Goal: Information Seeking & Learning: Learn about a topic

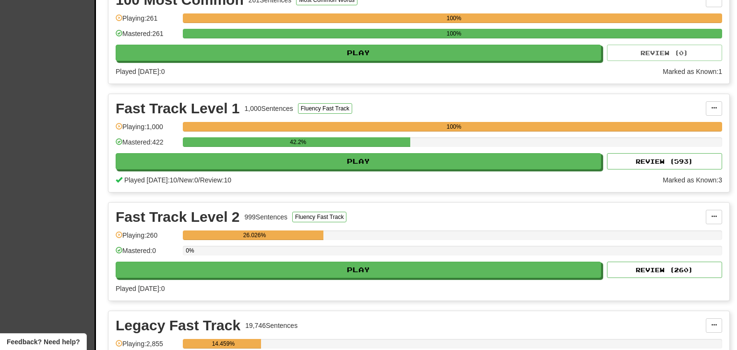
scroll to position [237, 0]
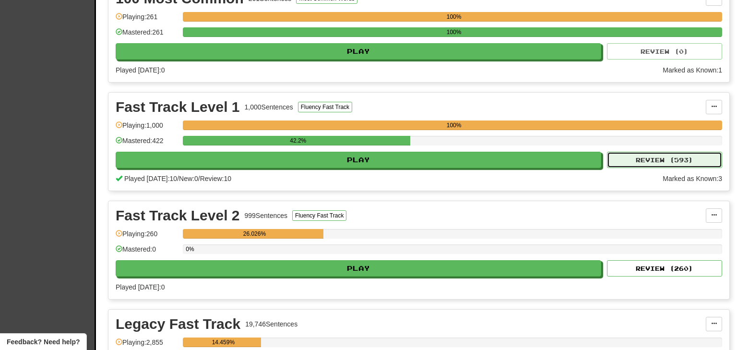
click at [667, 161] on button "Review ( 593 )" at bounding box center [664, 160] width 115 height 16
select select "**"
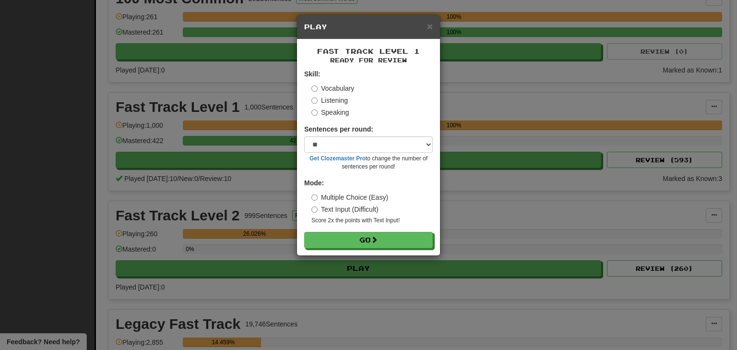
click at [334, 98] on label "Listening" at bounding box center [329, 100] width 36 height 10
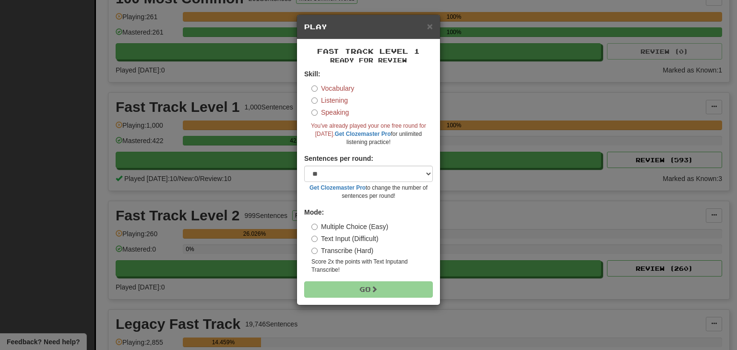
click at [259, 83] on div "× Play Fast Track Level 1 Ready for Review Skill: Vocabulary Listening Speaking…" at bounding box center [368, 175] width 737 height 350
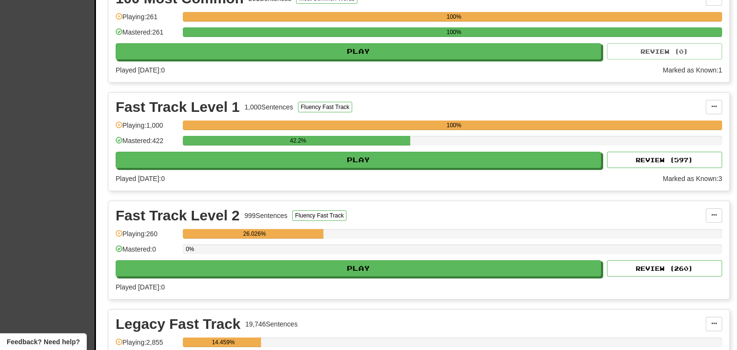
scroll to position [237, 0]
click at [643, 156] on button "Review ( 597 )" at bounding box center [664, 160] width 115 height 16
select select "**"
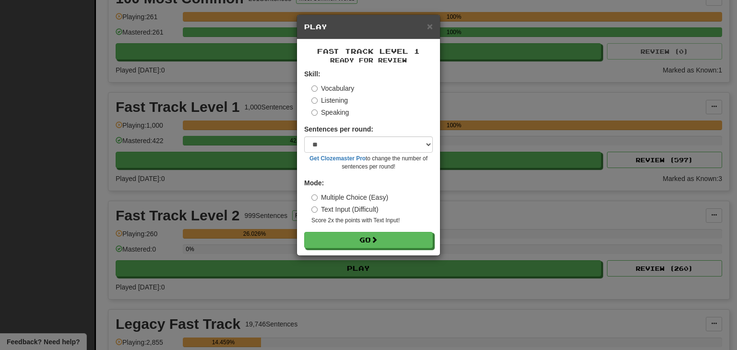
click at [340, 100] on label "Listening" at bounding box center [329, 100] width 36 height 10
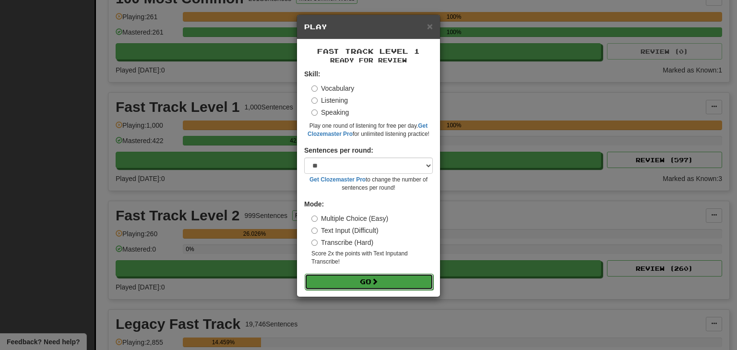
click at [364, 281] on button "Go" at bounding box center [369, 281] width 129 height 16
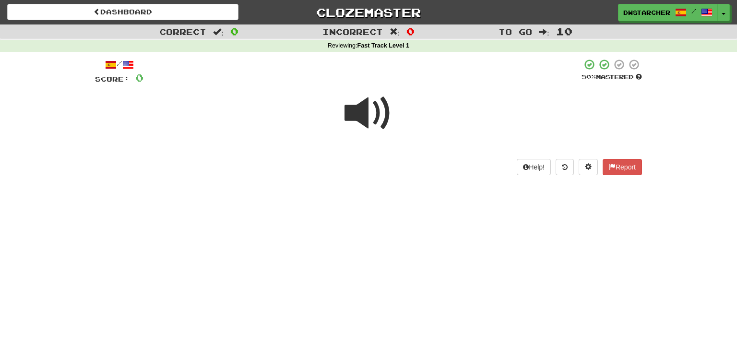
click at [355, 120] on span at bounding box center [368, 113] width 48 height 48
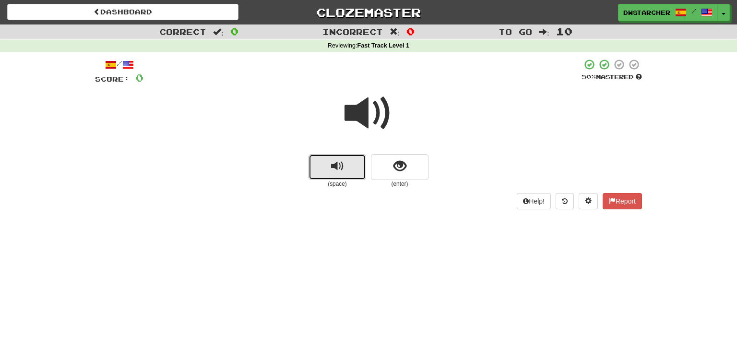
click at [340, 170] on span "replay audio" at bounding box center [337, 166] width 13 height 13
click at [401, 171] on span "show sentence" at bounding box center [399, 166] width 13 height 13
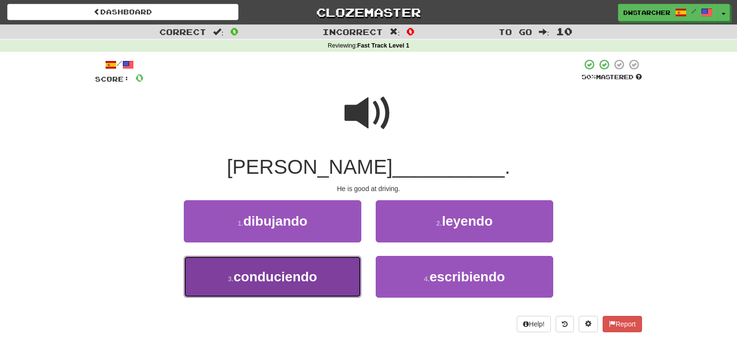
click at [329, 285] on button "3 . conduciendo" at bounding box center [273, 277] width 178 height 42
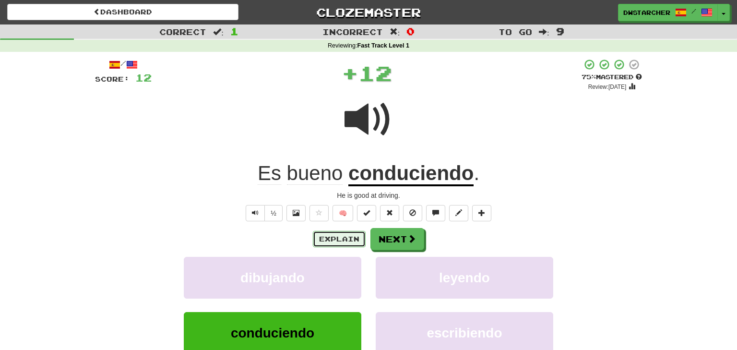
click at [341, 241] on button "Explain" at bounding box center [339, 239] width 53 height 16
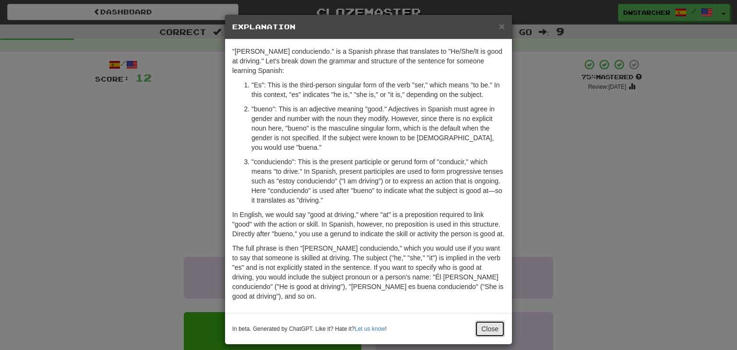
click at [488, 337] on button "Close" at bounding box center [490, 328] width 30 height 16
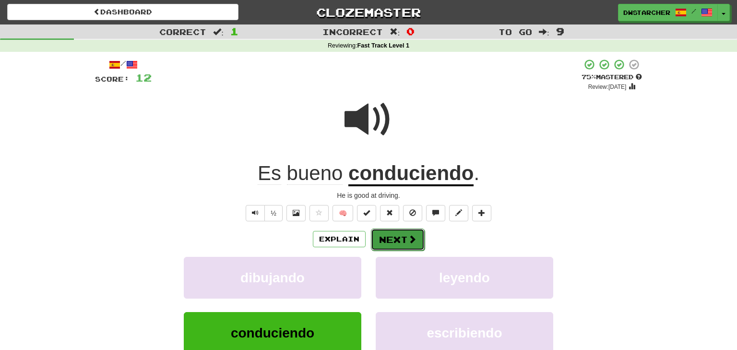
click at [390, 241] on button "Next" at bounding box center [398, 239] width 54 height 22
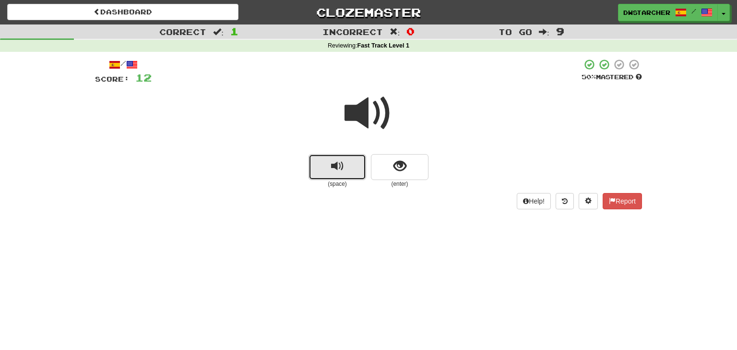
click at [328, 168] on button "replay audio" at bounding box center [337, 167] width 58 height 26
click at [407, 166] on button "show sentence" at bounding box center [400, 167] width 58 height 26
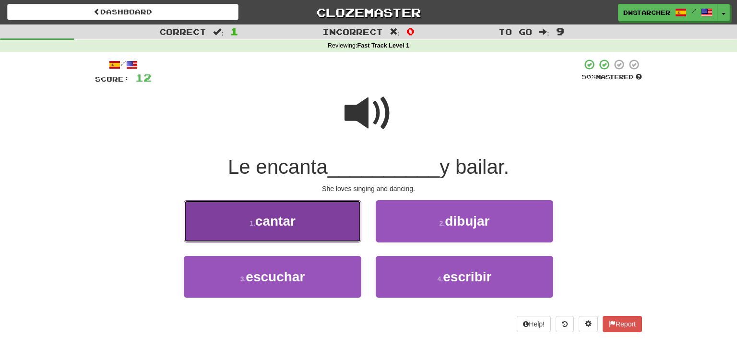
click at [316, 226] on button "1 . cantar" at bounding box center [273, 221] width 178 height 42
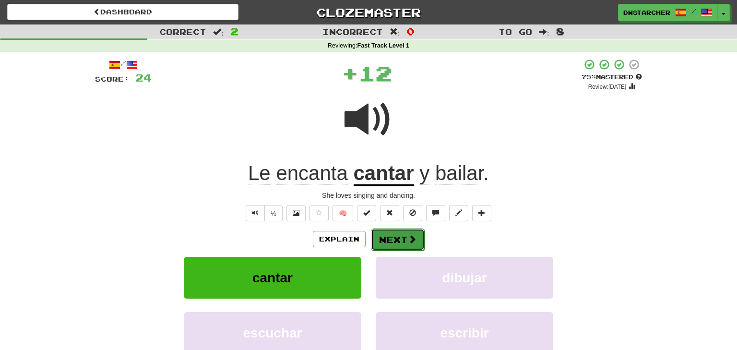
click at [388, 236] on button "Next" at bounding box center [398, 239] width 54 height 22
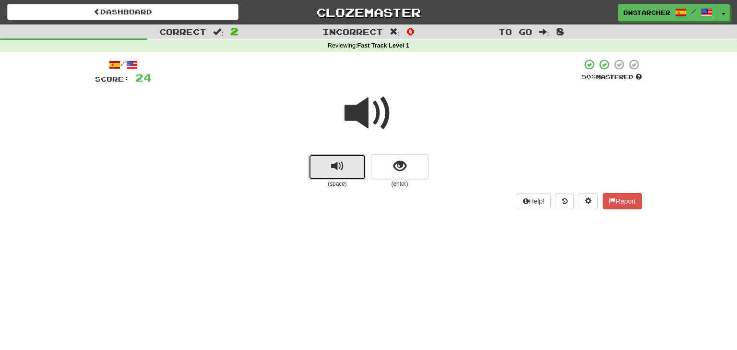
click at [317, 164] on button "replay audio" at bounding box center [337, 167] width 58 height 26
click at [399, 171] on span "show sentence" at bounding box center [399, 166] width 13 height 13
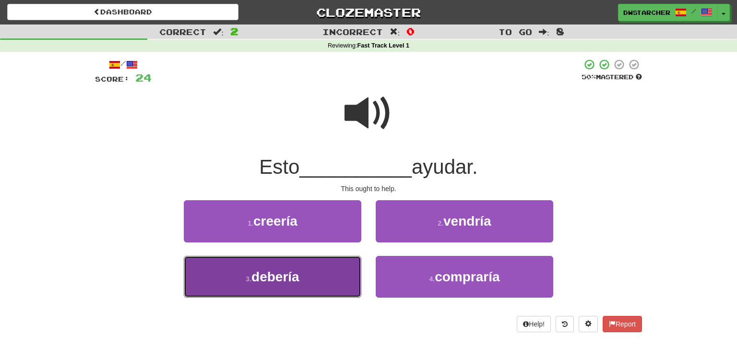
click at [285, 270] on span "debería" at bounding box center [275, 276] width 48 height 15
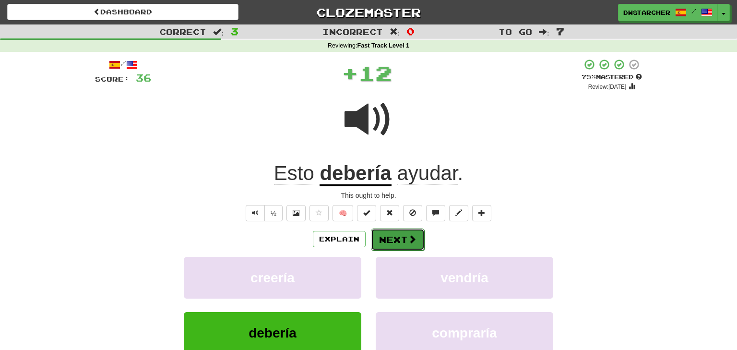
click at [390, 242] on button "Next" at bounding box center [398, 239] width 54 height 22
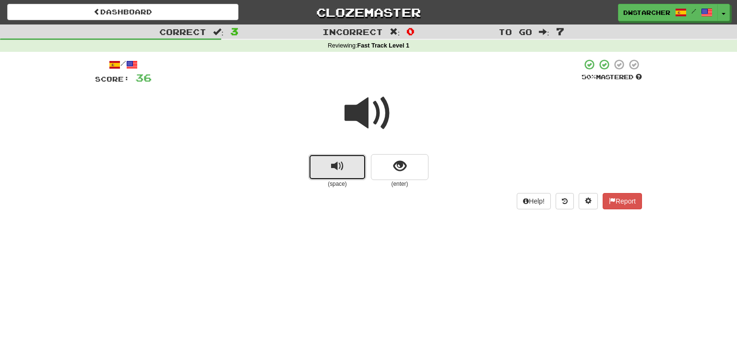
click at [346, 168] on button "replay audio" at bounding box center [337, 167] width 58 height 26
click at [397, 166] on span "show sentence" at bounding box center [399, 166] width 13 height 13
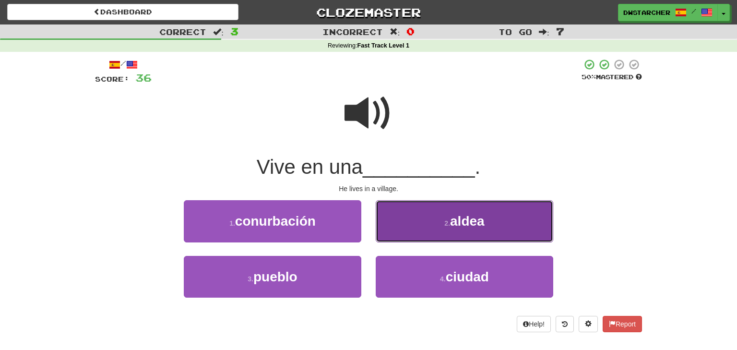
click at [453, 220] on span "aldea" at bounding box center [467, 220] width 35 height 15
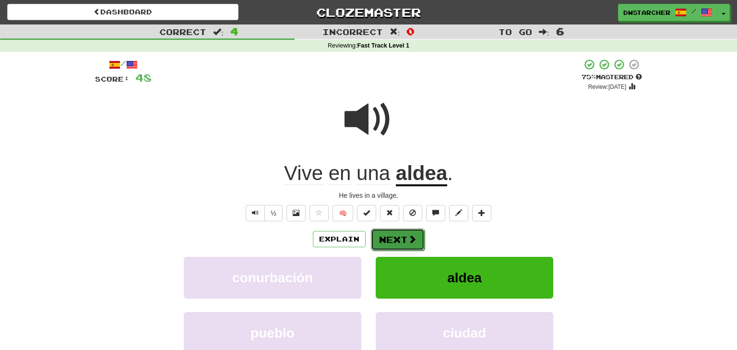
click at [394, 235] on button "Next" at bounding box center [398, 239] width 54 height 22
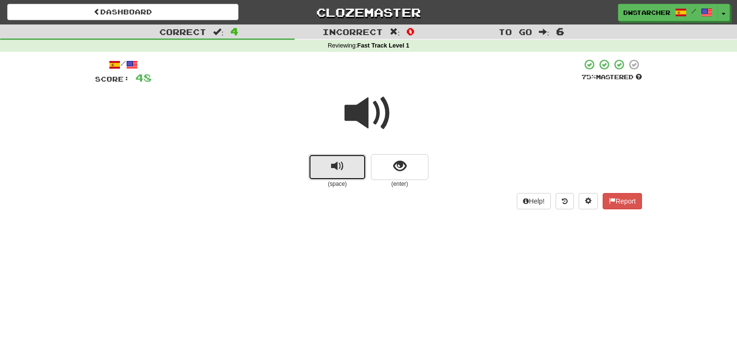
click at [339, 166] on span "replay audio" at bounding box center [337, 166] width 13 height 13
click at [411, 170] on button "show sentence" at bounding box center [400, 167] width 58 height 26
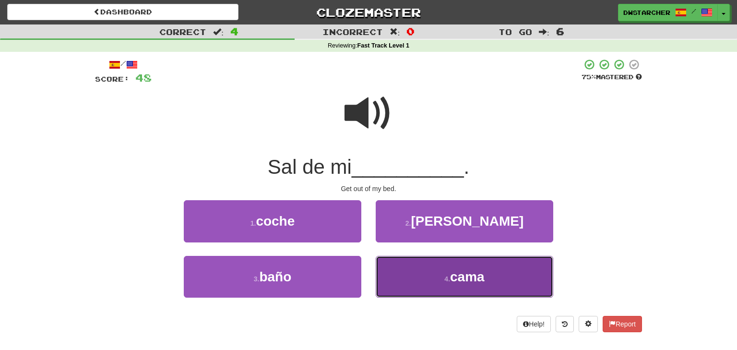
click at [427, 284] on button "4 . cama" at bounding box center [465, 277] width 178 height 42
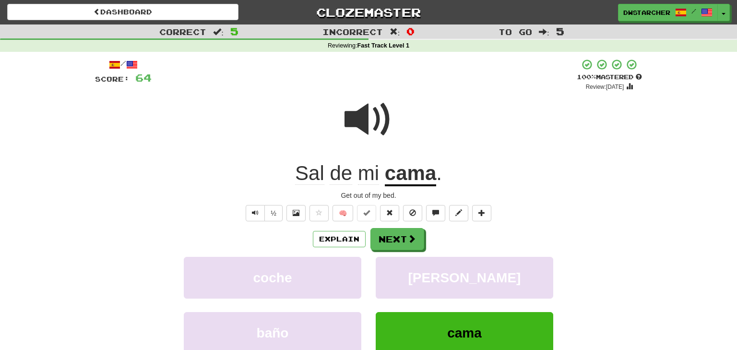
click at [362, 128] on span at bounding box center [368, 119] width 48 height 48
click at [394, 239] on button "Next" at bounding box center [398, 239] width 54 height 22
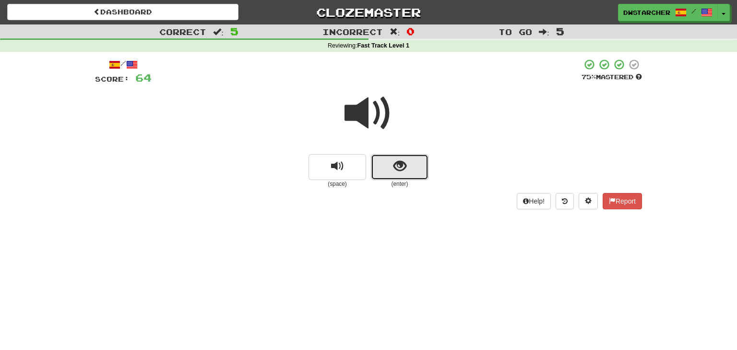
click at [403, 172] on span "show sentence" at bounding box center [399, 166] width 13 height 13
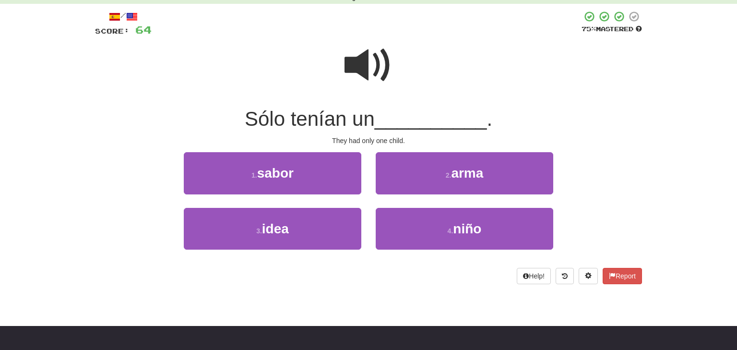
scroll to position [52, 0]
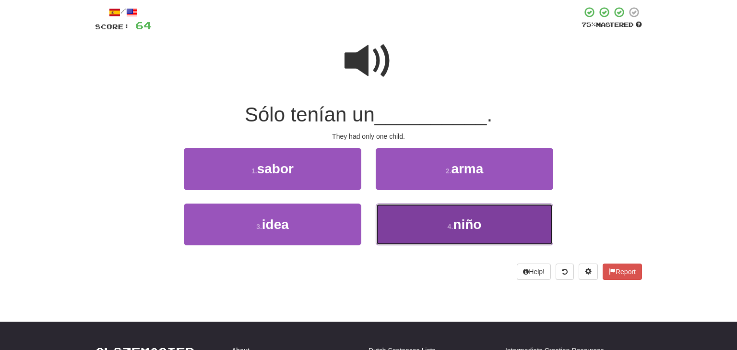
click at [456, 227] on span "niño" at bounding box center [467, 224] width 28 height 15
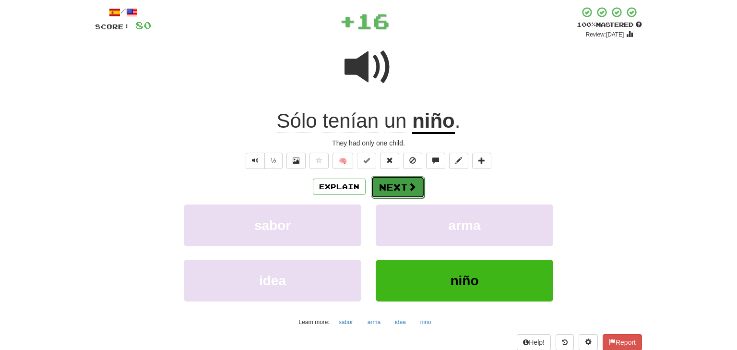
click at [406, 180] on button "Next" at bounding box center [398, 187] width 54 height 22
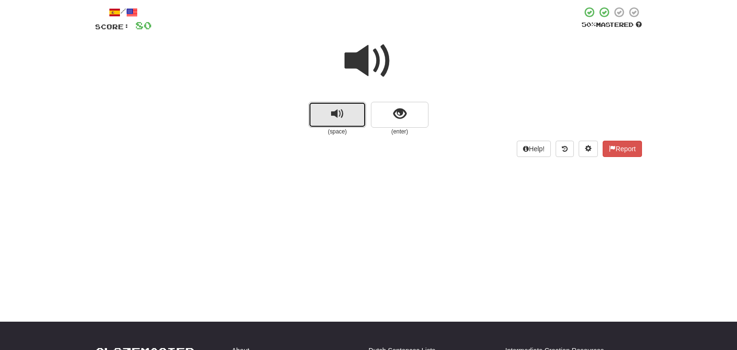
click at [344, 114] on button "replay audio" at bounding box center [337, 115] width 58 height 26
click at [404, 110] on span "show sentence" at bounding box center [399, 113] width 13 height 13
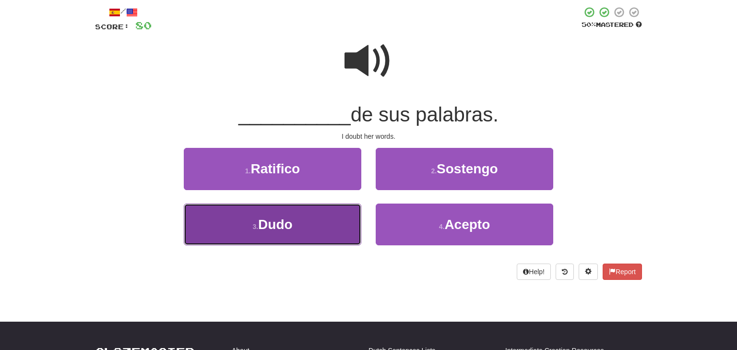
click at [319, 214] on button "3 . Dudo" at bounding box center [273, 224] width 178 height 42
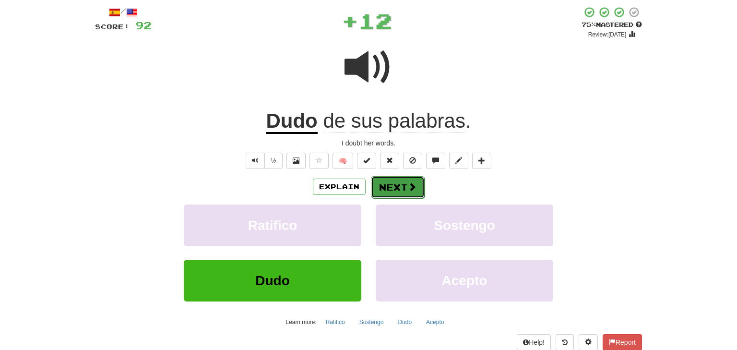
click at [399, 187] on button "Next" at bounding box center [398, 187] width 54 height 22
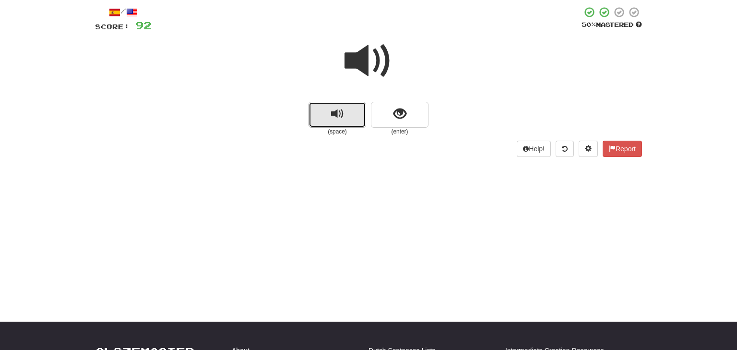
click at [339, 117] on span "replay audio" at bounding box center [337, 113] width 13 height 13
click at [408, 111] on button "show sentence" at bounding box center [400, 115] width 58 height 26
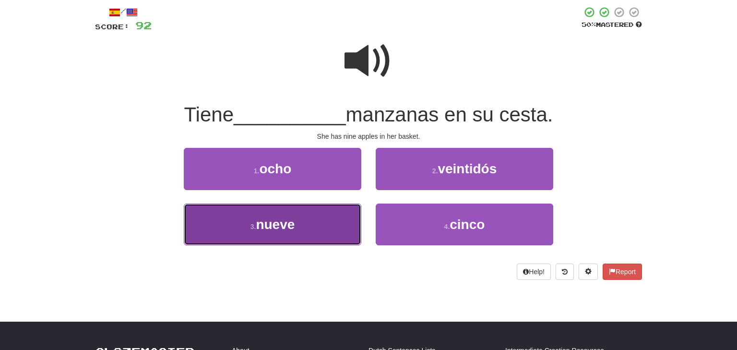
click at [271, 219] on span "nueve" at bounding box center [275, 224] width 39 height 15
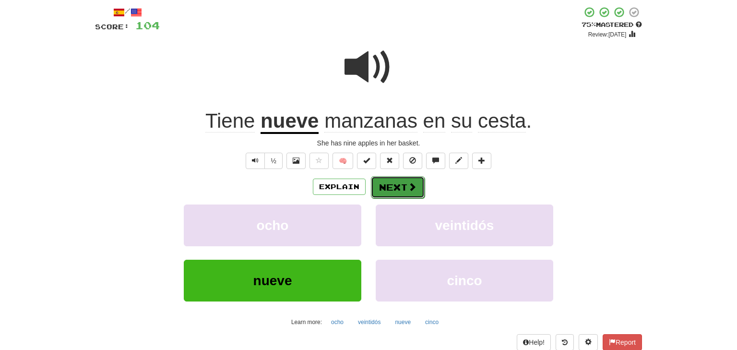
click at [404, 188] on button "Next" at bounding box center [398, 187] width 54 height 22
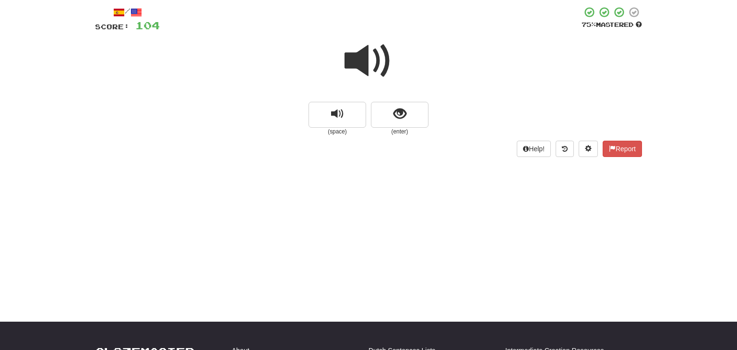
click at [349, 129] on small "(space)" at bounding box center [337, 132] width 58 height 8
click at [338, 115] on span "replay audio" at bounding box center [337, 113] width 13 height 13
click at [336, 112] on span "replay audio" at bounding box center [337, 113] width 13 height 13
click at [402, 108] on span "show sentence" at bounding box center [399, 113] width 13 height 13
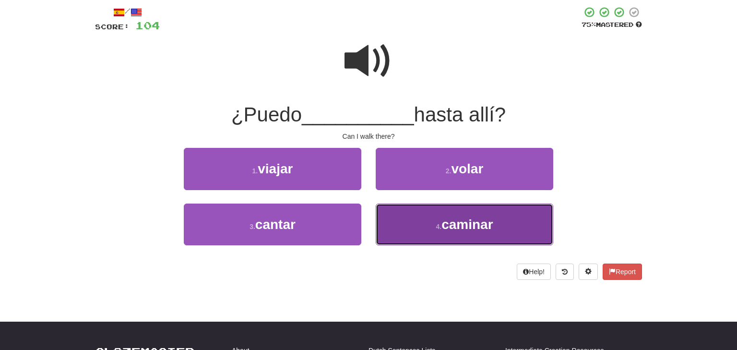
click at [413, 232] on button "4 . caminar" at bounding box center [465, 224] width 178 height 42
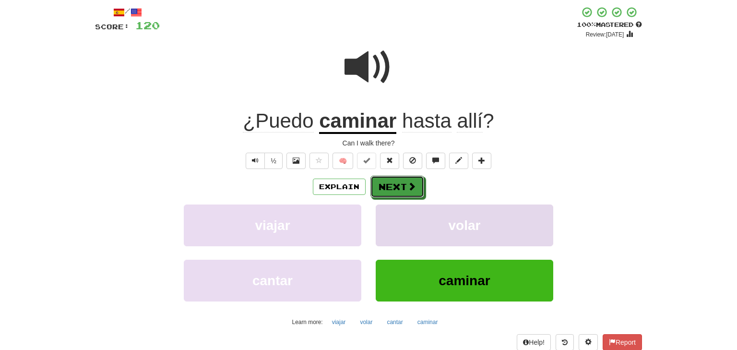
drag, startPoint x: 388, startPoint y: 184, endPoint x: 395, endPoint y: 206, distance: 23.2
click at [395, 206] on div "Explain Next viajar volar cantar caminar Learn more: viajar volar cantar caminar" at bounding box center [368, 253] width 547 height 154
click at [345, 185] on button "Explain" at bounding box center [339, 186] width 53 height 16
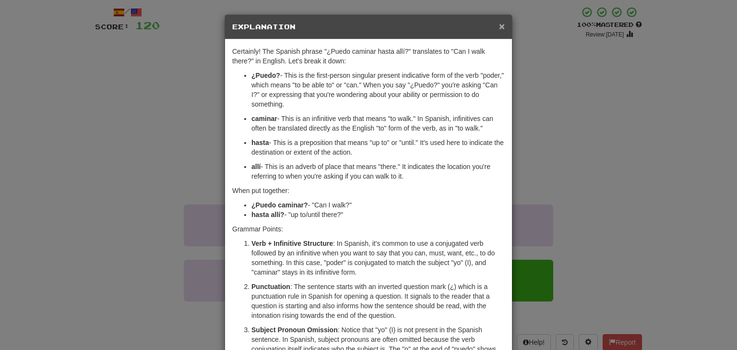
click at [504, 28] on span "×" at bounding box center [502, 26] width 6 height 11
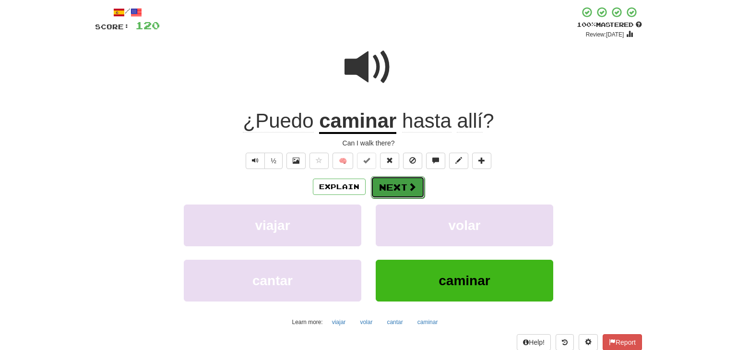
click at [408, 190] on span at bounding box center [412, 186] width 9 height 9
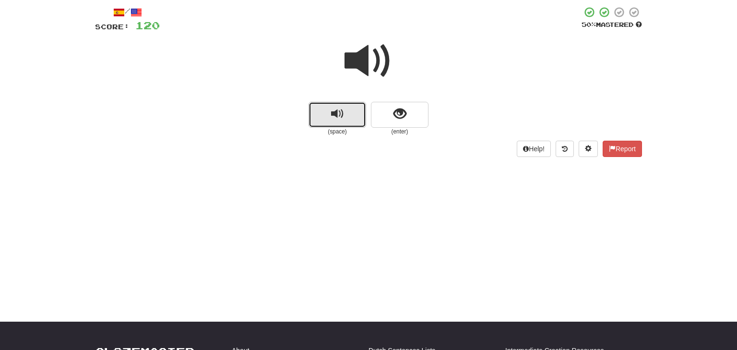
click at [341, 115] on span "replay audio" at bounding box center [337, 113] width 13 height 13
click at [401, 115] on span "show sentence" at bounding box center [399, 113] width 13 height 13
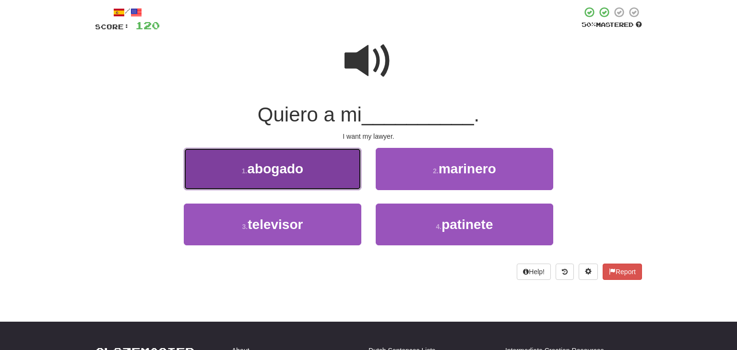
click at [319, 166] on button "1 . abogado" at bounding box center [273, 169] width 178 height 42
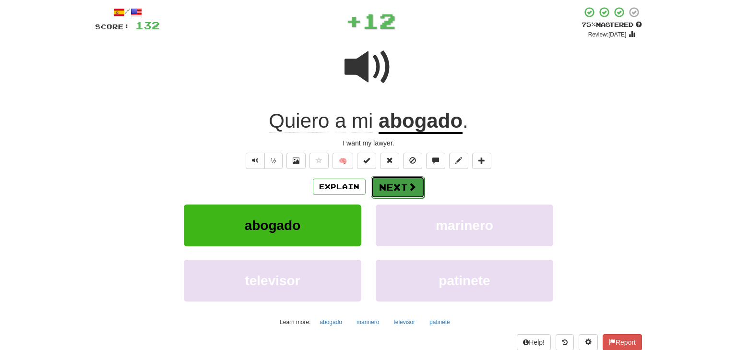
click at [387, 188] on button "Next" at bounding box center [398, 187] width 54 height 22
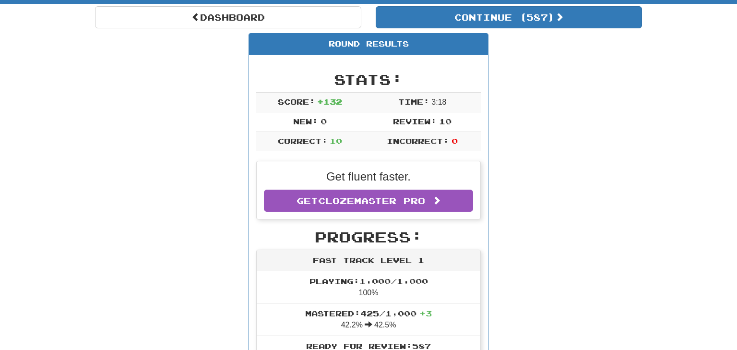
scroll to position [94, 0]
